Goal: Information Seeking & Learning: Learn about a topic

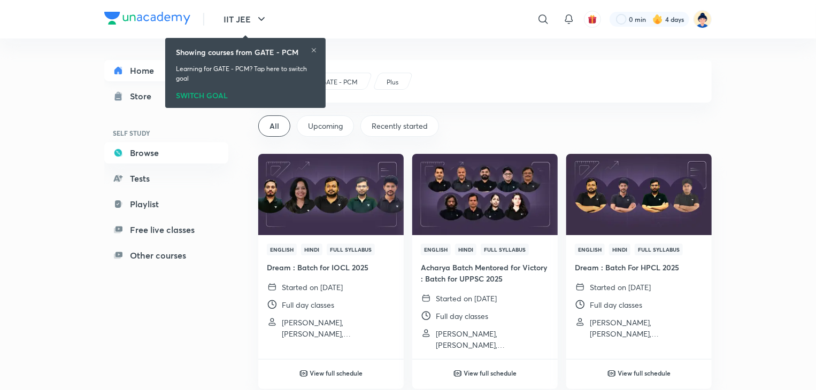
click at [135, 71] on link "Home" at bounding box center [166, 70] width 124 height 21
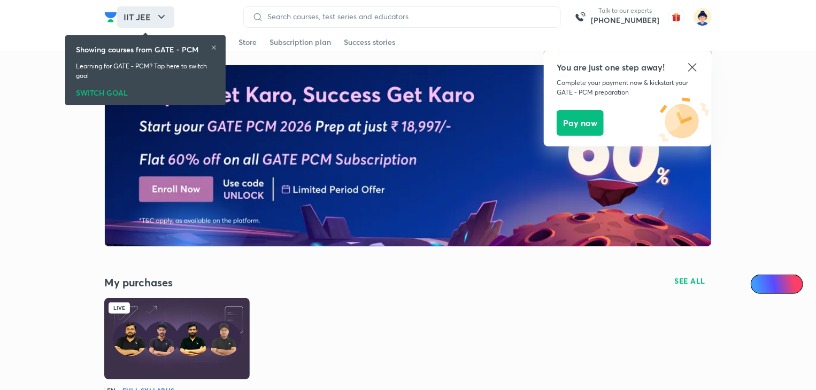
click at [157, 12] on icon "button" at bounding box center [161, 17] width 13 height 13
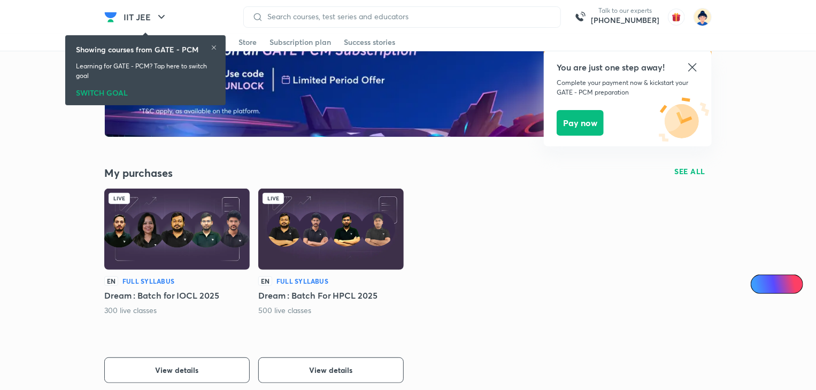
scroll to position [111, 0]
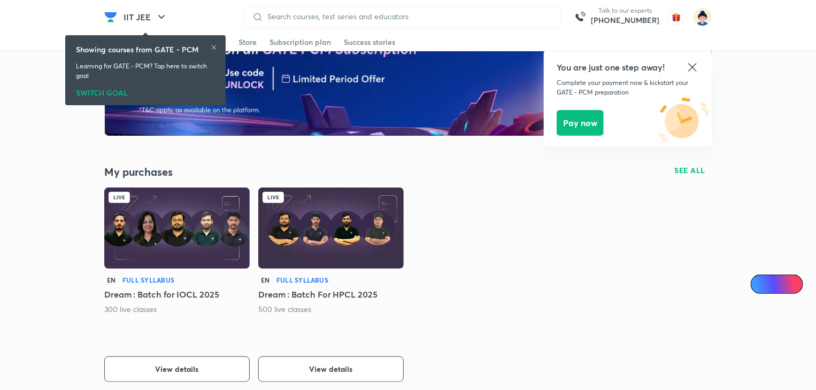
click at [308, 247] on img at bounding box center [330, 228] width 145 height 81
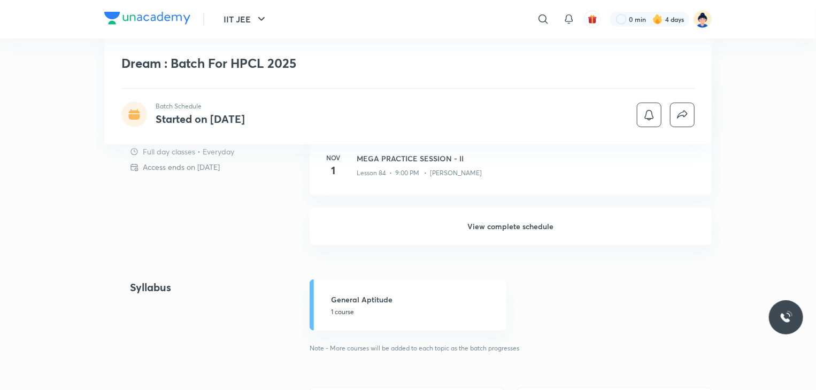
scroll to position [391, 0]
click at [483, 230] on h6 "View complete schedule" at bounding box center [511, 227] width 402 height 37
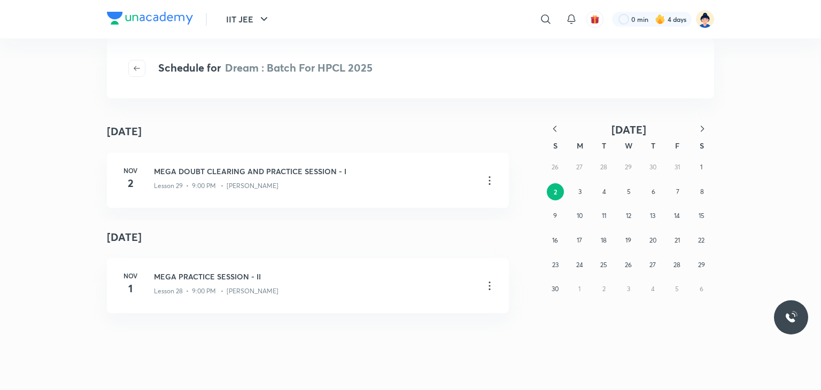
click at [556, 132] on icon "button" at bounding box center [555, 129] width 11 height 11
click at [605, 218] on abbr "16" at bounding box center [604, 216] width 6 height 8
click at [137, 65] on icon "button" at bounding box center [137, 68] width 9 height 9
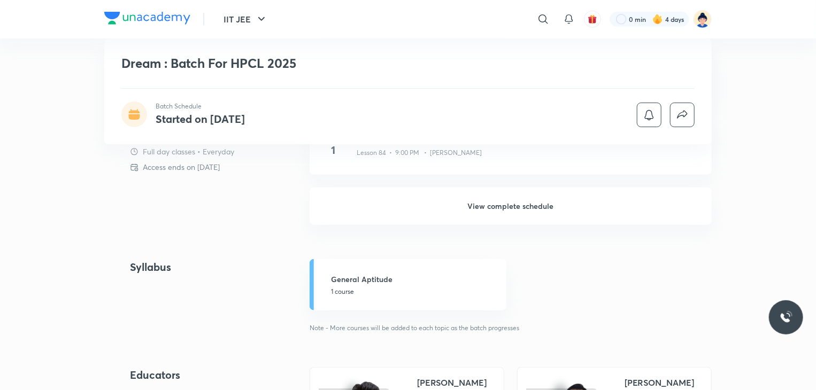
scroll to position [414, 0]
click at [520, 206] on h6 "View complete schedule" at bounding box center [511, 205] width 402 height 37
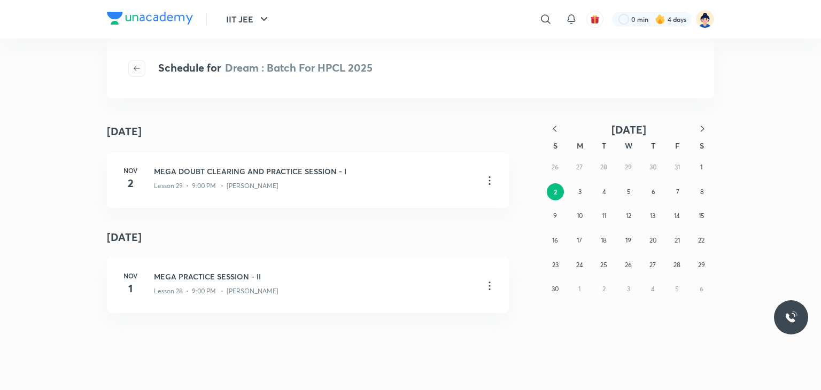
click at [142, 70] on span "button" at bounding box center [137, 68] width 16 height 9
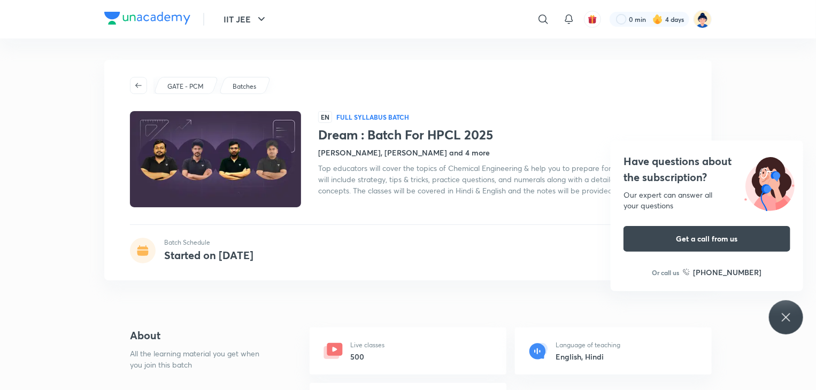
click at [781, 318] on icon at bounding box center [786, 317] width 13 height 13
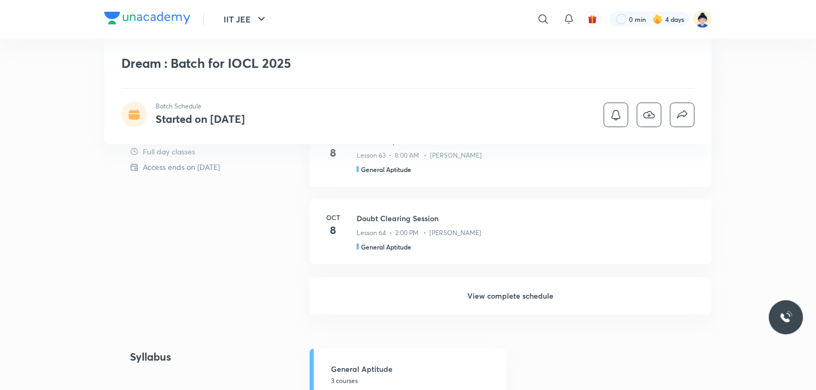
scroll to position [653, 0]
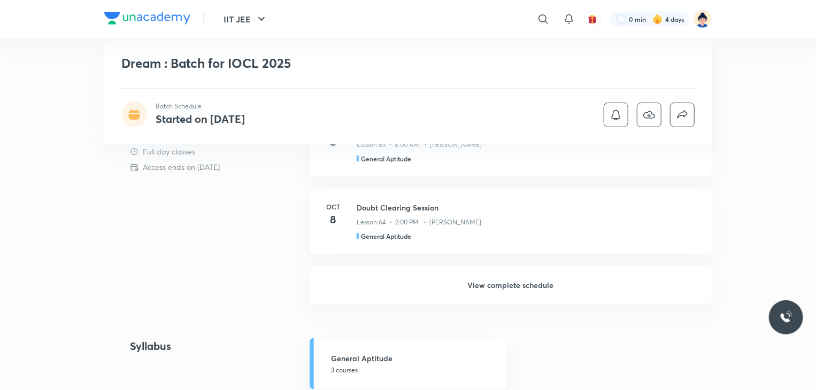
click at [490, 283] on h6 "View complete schedule" at bounding box center [511, 285] width 402 height 37
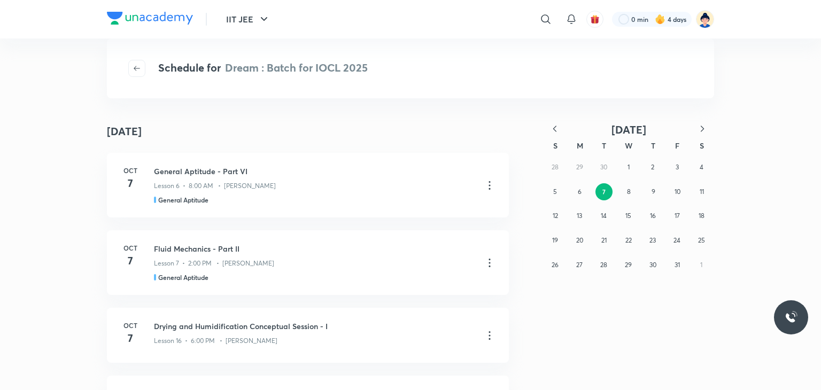
click at [552, 128] on icon "button" at bounding box center [555, 129] width 11 height 11
click at [602, 189] on abbr "9" at bounding box center [604, 192] width 4 height 8
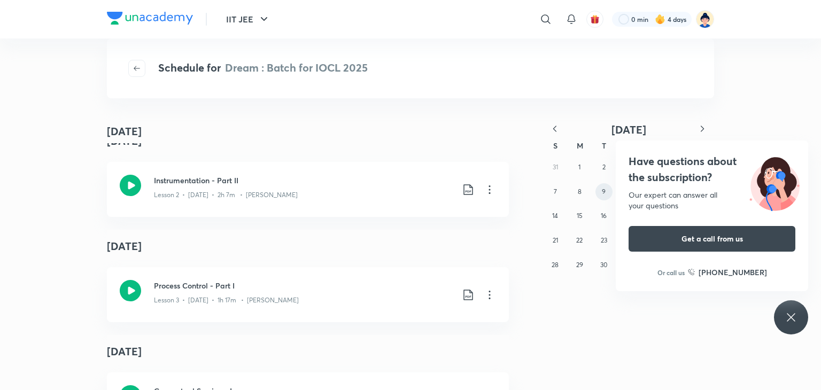
scroll to position [165, 0]
click at [787, 318] on icon at bounding box center [791, 317] width 13 height 13
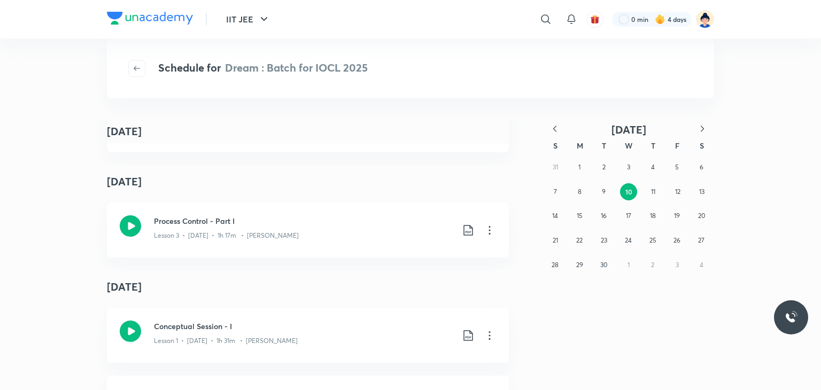
scroll to position [186, 0]
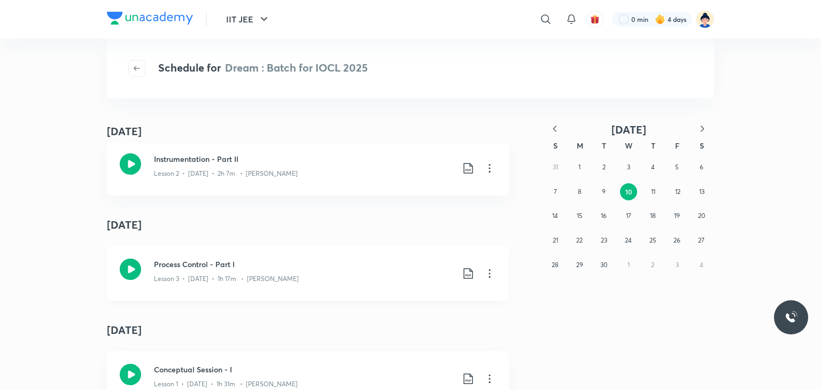
click at [128, 273] on icon at bounding box center [130, 269] width 21 height 21
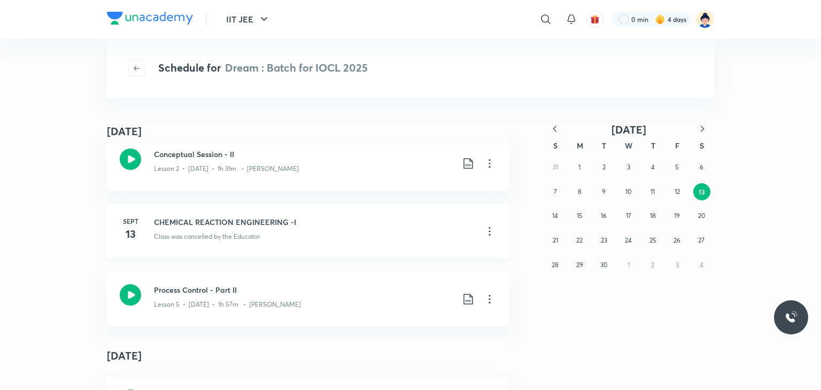
scroll to position [635, 0]
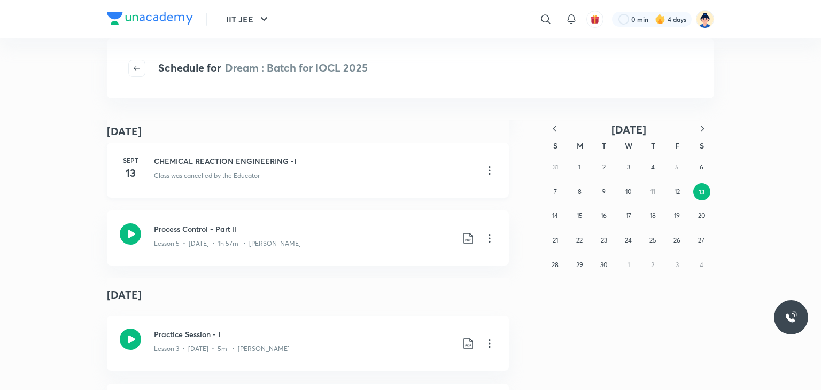
click at [128, 178] on h4 "13" at bounding box center [130, 173] width 21 height 16
click at [125, 161] on h6 "Sept" at bounding box center [130, 161] width 21 height 10
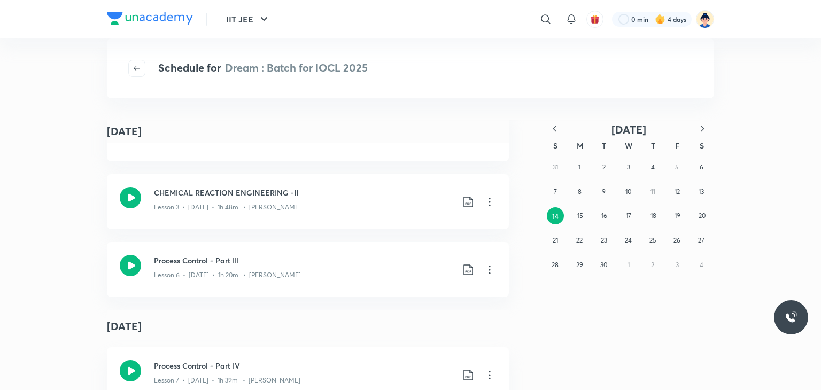
scroll to position [845, 0]
click at [126, 202] on icon at bounding box center [130, 197] width 21 height 21
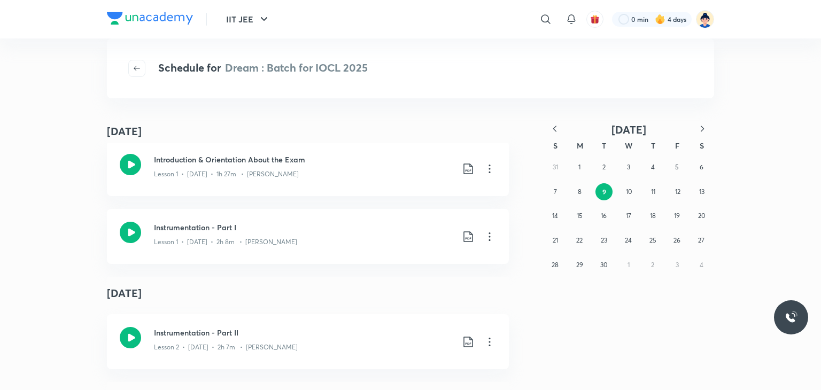
scroll to position [0, 0]
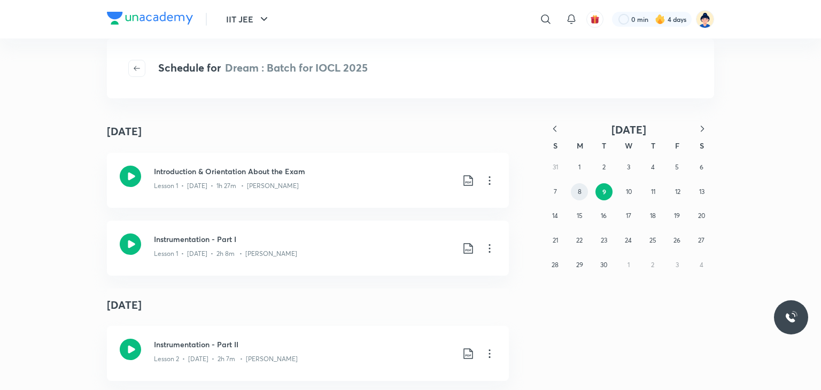
click at [579, 193] on abbr "8" at bounding box center [580, 192] width 4 height 8
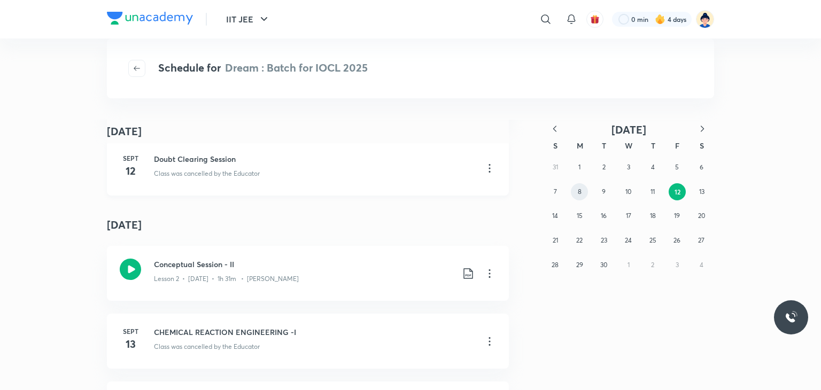
scroll to position [466, 0]
click at [189, 335] on h3 "CHEMICAL REACTION ENGINEERING -I" at bounding box center [314, 330] width 321 height 11
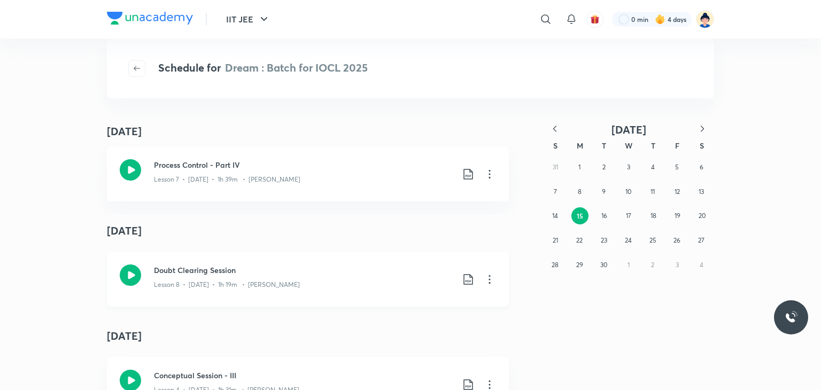
scroll to position [1089, 0]
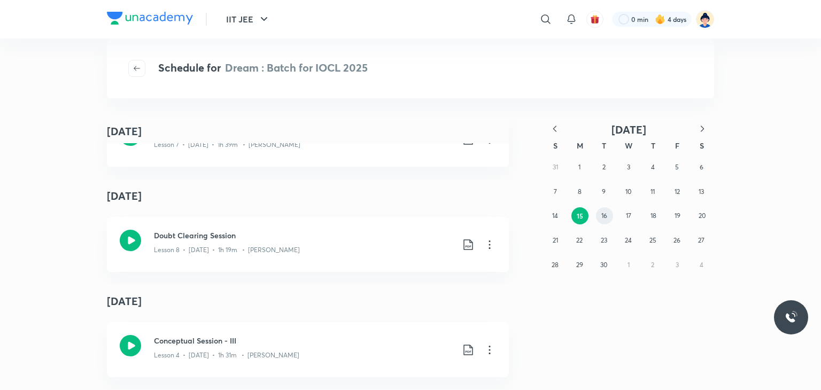
click at [604, 216] on abbr "16" at bounding box center [605, 216] width 6 height 8
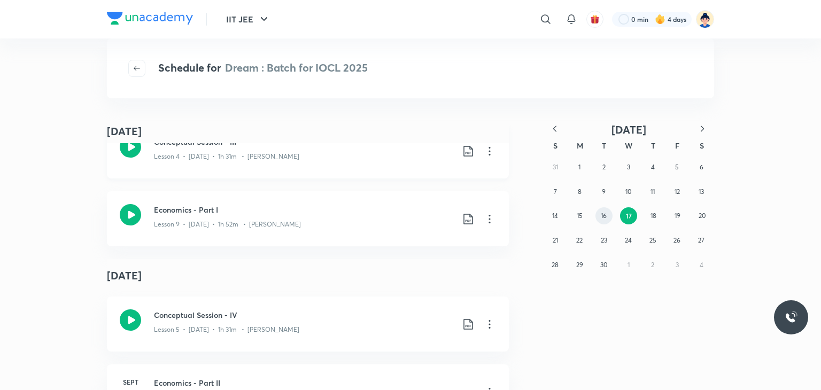
scroll to position [108, 0]
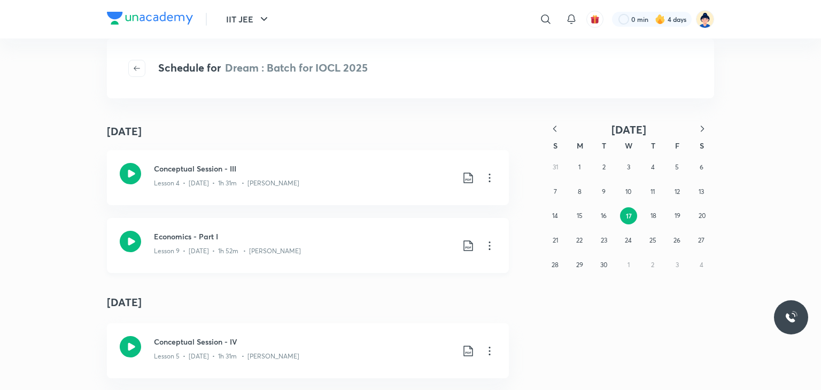
click at [132, 239] on icon at bounding box center [130, 241] width 21 height 21
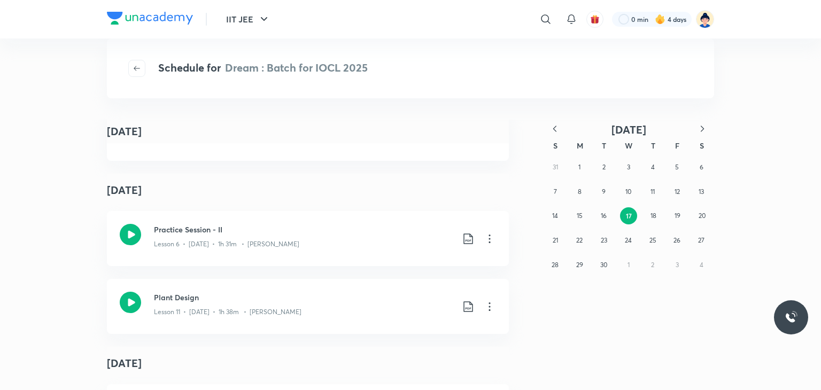
scroll to position [0, 0]
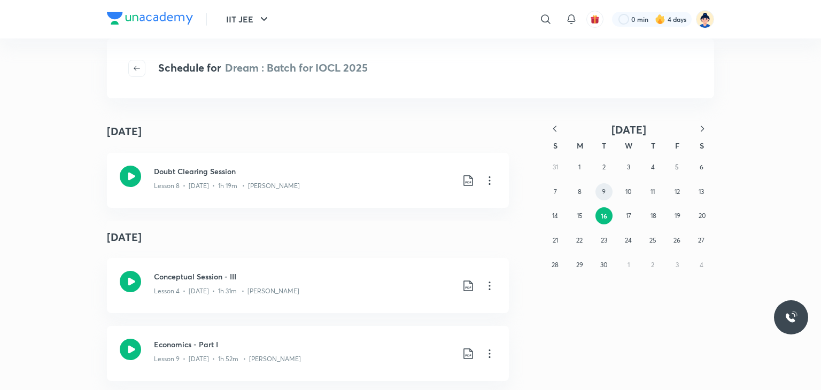
click at [603, 191] on abbr "9" at bounding box center [604, 192] width 4 height 8
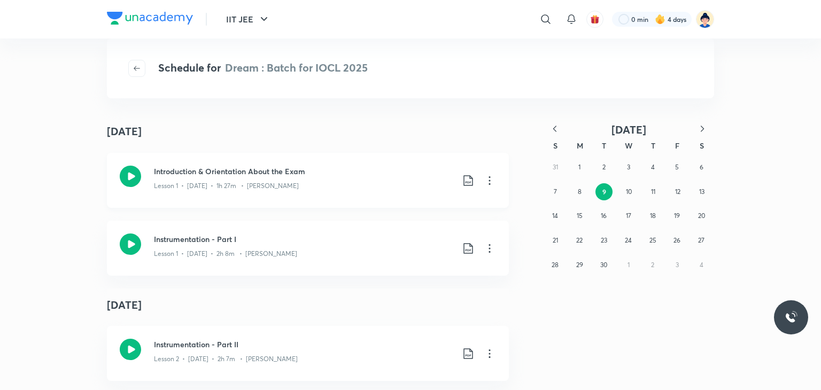
click at [132, 176] on icon at bounding box center [130, 176] width 21 height 21
click at [133, 244] on icon at bounding box center [130, 244] width 21 height 21
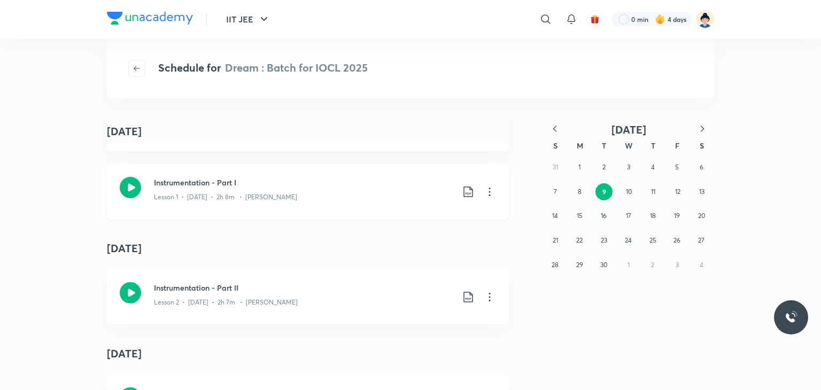
scroll to position [58, 0]
click at [127, 188] on icon at bounding box center [130, 186] width 21 height 21
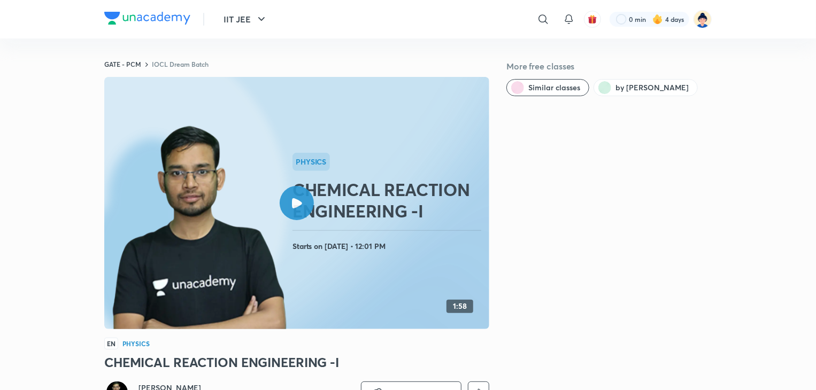
click at [308, 194] on div at bounding box center [297, 203] width 34 height 34
click at [297, 205] on icon at bounding box center [297, 203] width 10 height 10
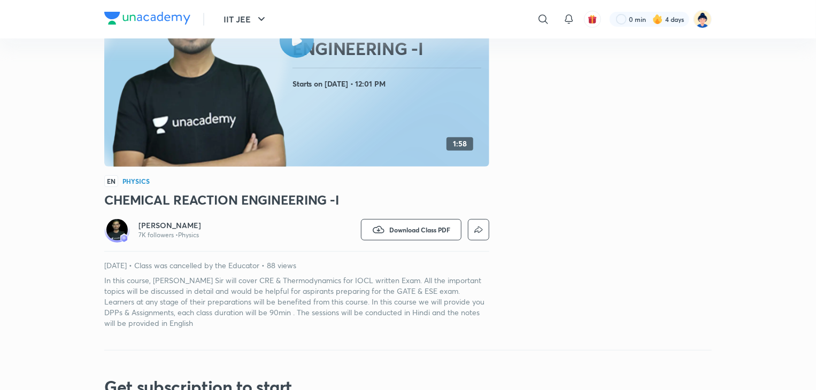
scroll to position [163, 0]
click at [376, 227] on icon "button" at bounding box center [378, 230] width 13 height 13
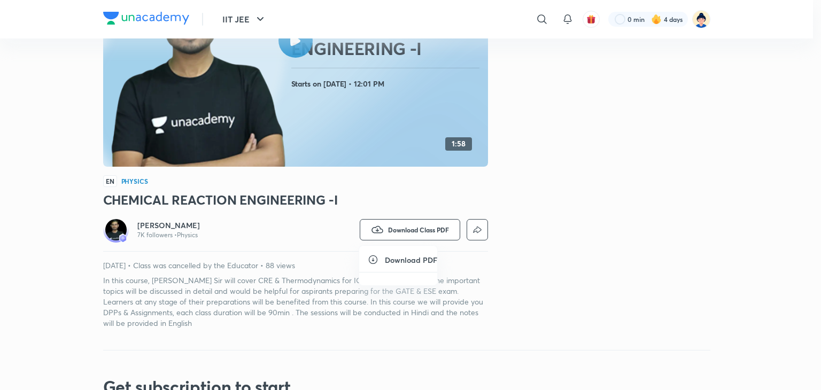
click at [372, 260] on icon at bounding box center [373, 260] width 9 height 9
click at [370, 259] on icon at bounding box center [373, 260] width 11 height 11
click at [379, 229] on div at bounding box center [410, 195] width 821 height 390
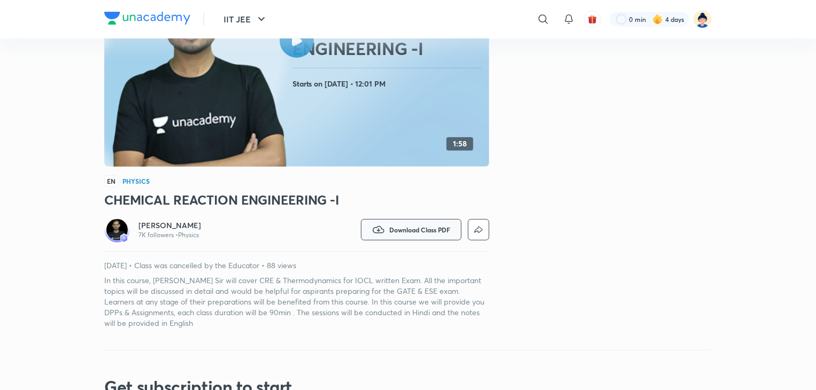
scroll to position [0, 0]
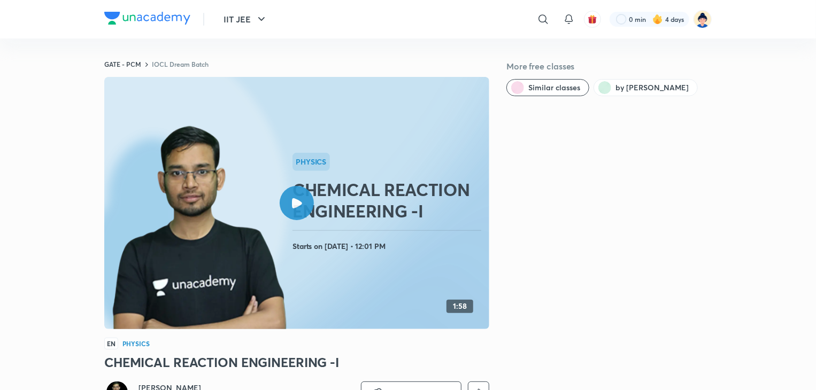
click at [298, 204] on icon at bounding box center [297, 203] width 10 height 10
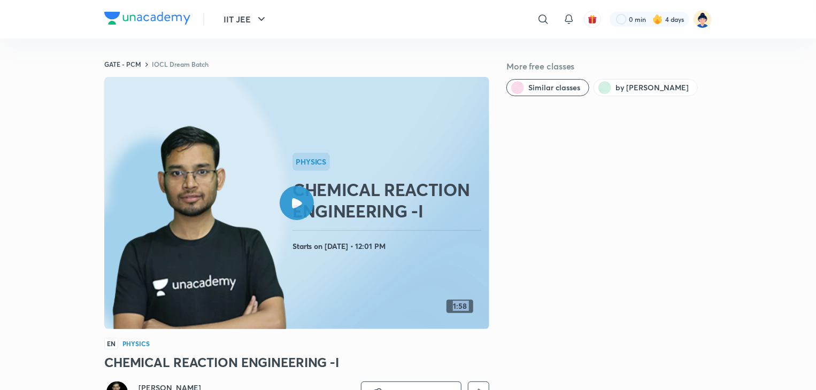
click at [298, 204] on icon at bounding box center [297, 203] width 10 height 10
click at [293, 208] on div at bounding box center [297, 203] width 34 height 34
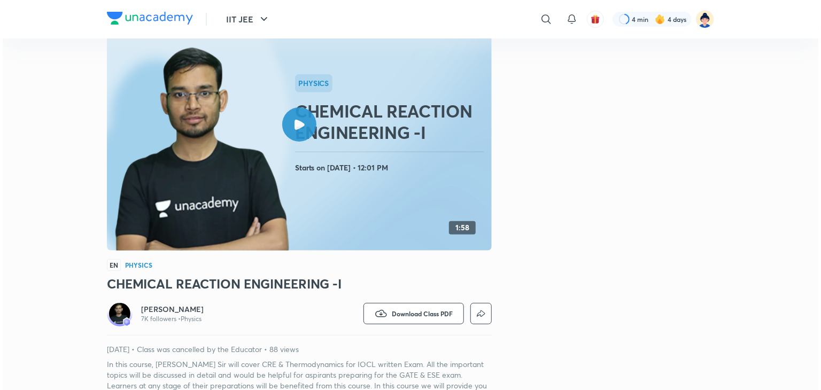
scroll to position [79, 0]
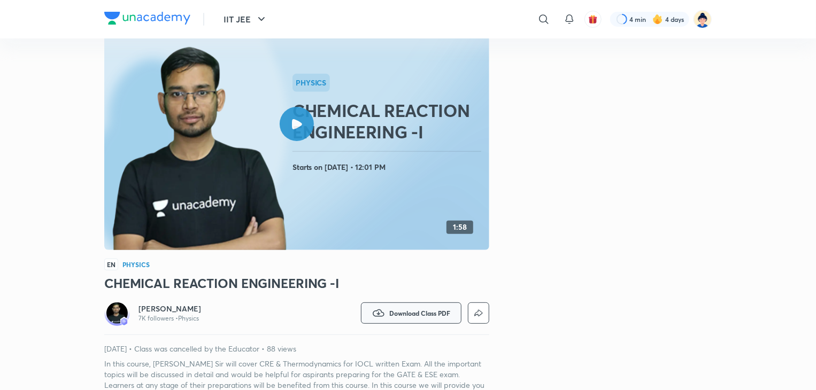
click at [377, 314] on icon "button" at bounding box center [378, 313] width 11 height 7
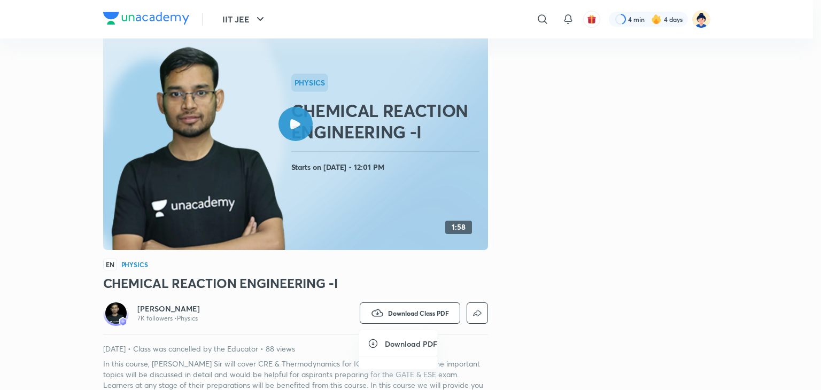
click at [373, 343] on icon at bounding box center [373, 344] width 9 height 9
click at [370, 343] on icon at bounding box center [373, 344] width 11 height 11
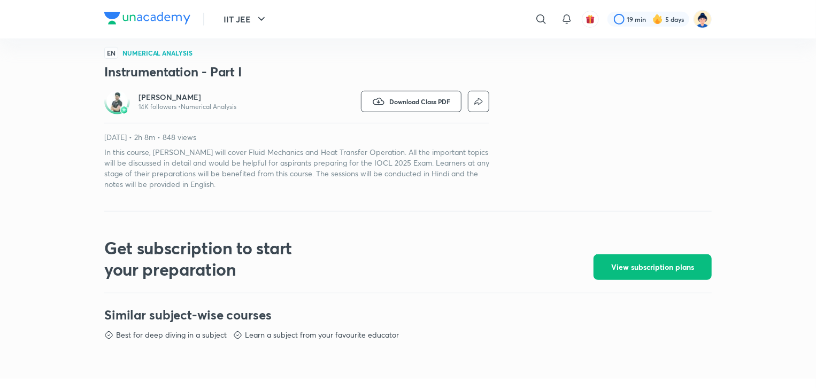
scroll to position [287, 0]
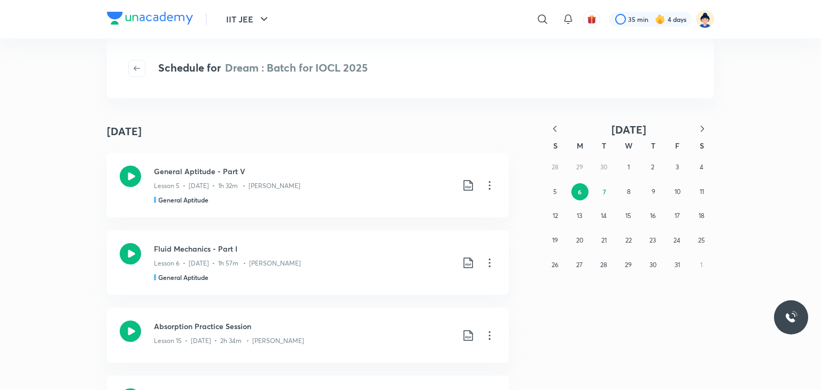
click at [406, 133] on icon "button" at bounding box center [555, 129] width 11 height 11
click at [406, 191] on button "9" at bounding box center [604, 191] width 17 height 17
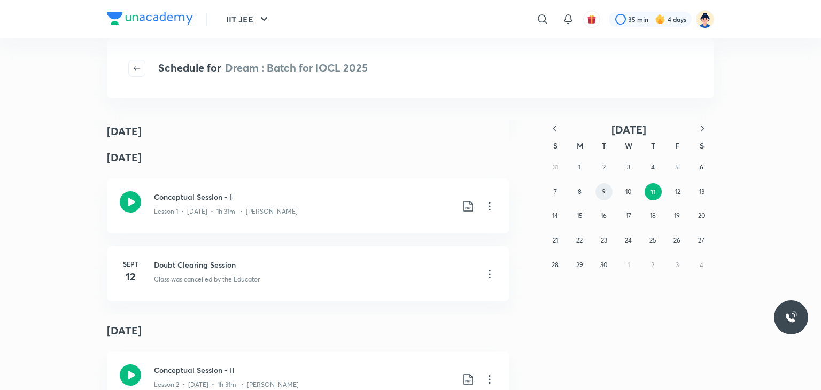
scroll to position [359, 0]
